Goal: Book appointment/travel/reservation

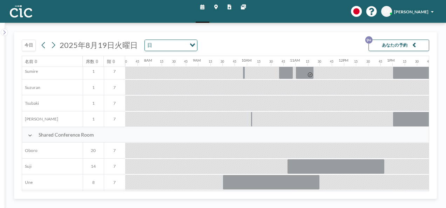
scroll to position [449, 365]
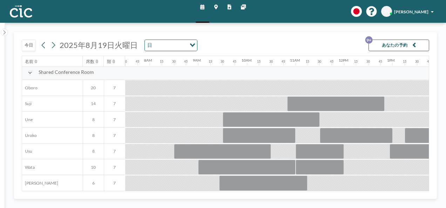
click at [27, 44] on button "今日" at bounding box center [29, 46] width 14 height 12
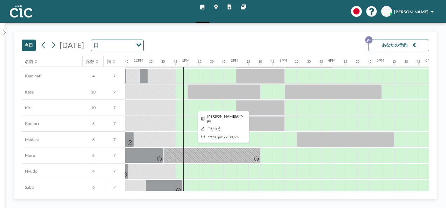
scroll to position [35, 570]
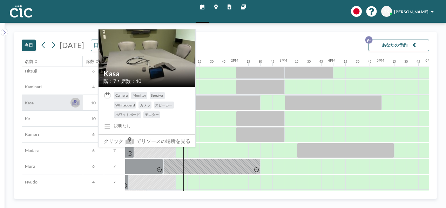
click at [75, 102] on icon at bounding box center [75, 102] width 3 height 4
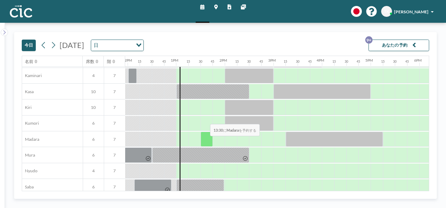
scroll to position [35, 581]
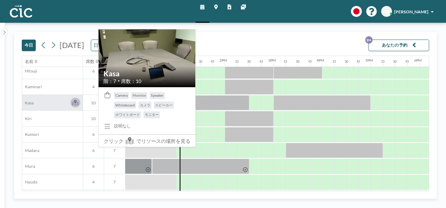
click at [75, 102] on icon at bounding box center [75, 102] width 3 height 4
